Goal: Task Accomplishment & Management: Use online tool/utility

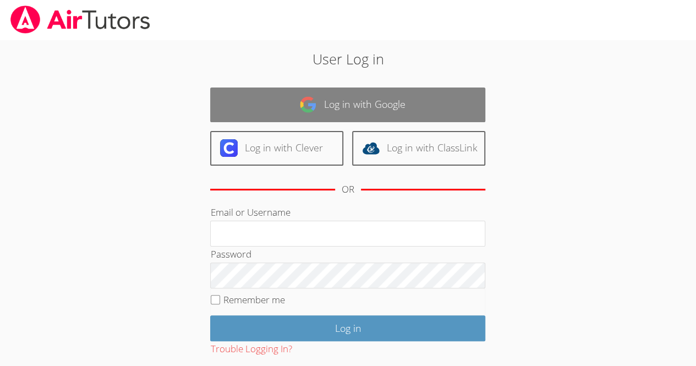
click at [373, 93] on link "Log in with Google" at bounding box center [347, 105] width 275 height 35
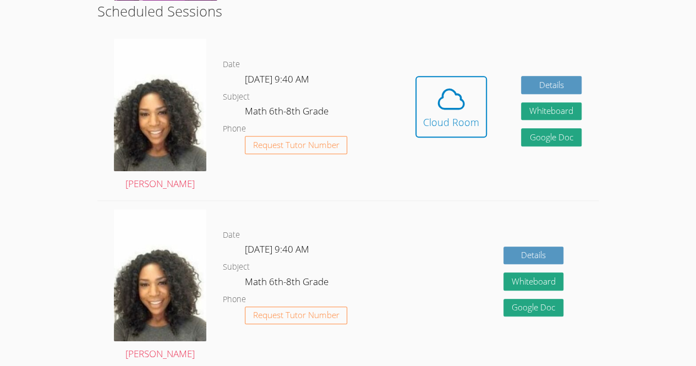
scroll to position [290, 0]
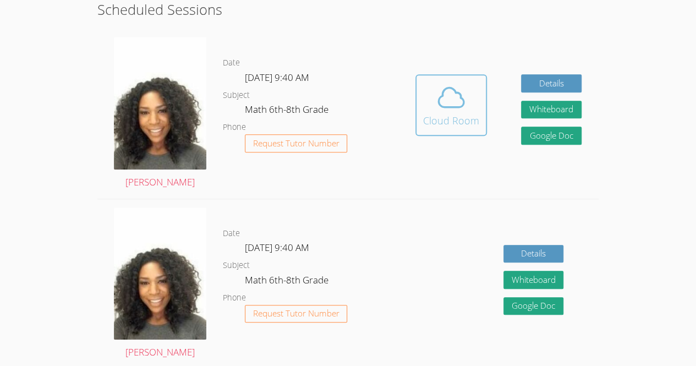
click at [459, 113] on div "Cloud Room" at bounding box center [451, 120] width 56 height 15
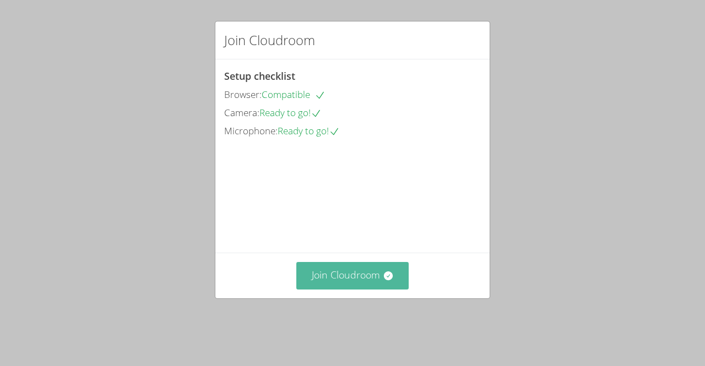
click at [350, 289] on button "Join Cloudroom" at bounding box center [352, 275] width 113 height 27
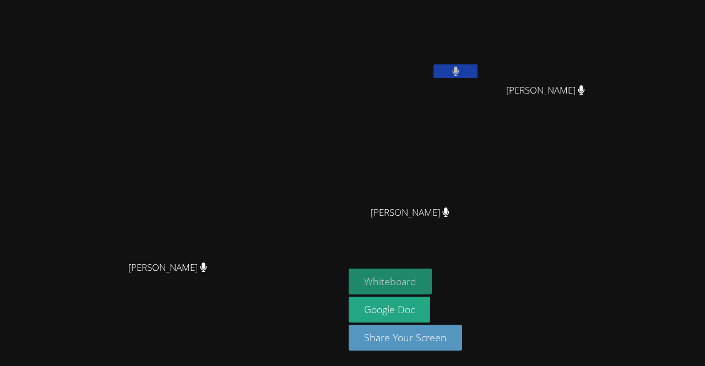
click at [432, 280] on button "Whiteboard" at bounding box center [389, 282] width 83 height 26
